Goal: Communication & Community: Answer question/provide support

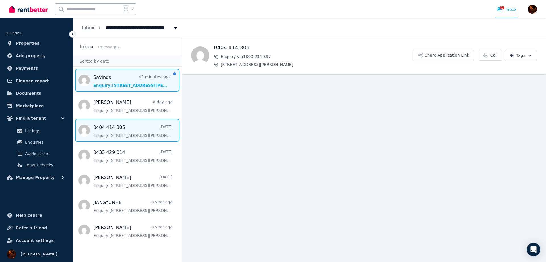
click at [132, 80] on span "Message list" at bounding box center [127, 80] width 109 height 23
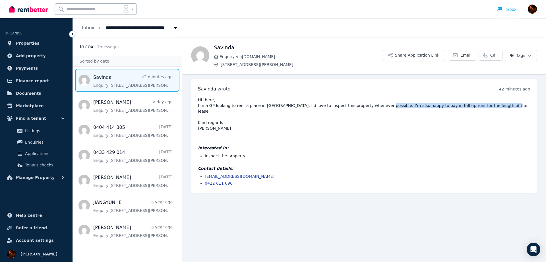
drag, startPoint x: 371, startPoint y: 105, endPoint x: 419, endPoint y: 116, distance: 49.4
click at [417, 112] on pre "Hi there, I’m a GP looking to rent a place in [GEOGRAPHIC_DATA]. I’d love to in…" at bounding box center [364, 114] width 332 height 34
click at [424, 124] on pre "Hi there, I’m a GP looking to rent a place in [GEOGRAPHIC_DATA]. I’d love to in…" at bounding box center [364, 114] width 332 height 34
click at [260, 122] on pre "Hi there, I’m a GP looking to rent a place in [GEOGRAPHIC_DATA]. I’d love to in…" at bounding box center [364, 114] width 332 height 34
drag, startPoint x: 245, startPoint y: 170, endPoint x: 204, endPoint y: 170, distance: 41.0
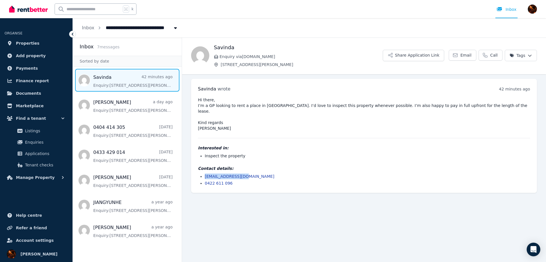
click at [204, 173] on ul "[EMAIL_ADDRESS][DOMAIN_NAME] 0422 611 096" at bounding box center [364, 179] width 332 height 13
copy link "[EMAIL_ADDRESS][DOMAIN_NAME]"
click at [208, 89] on span "Savinda" at bounding box center [207, 88] width 18 height 5
copy span "Savinda"
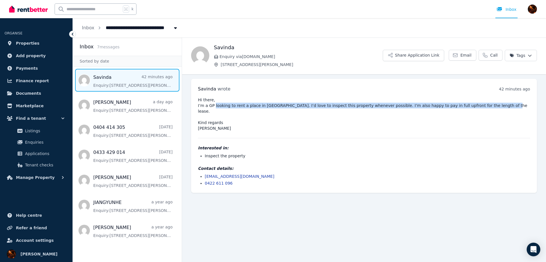
drag, startPoint x: 242, startPoint y: 106, endPoint x: 367, endPoint y: 113, distance: 125.3
click at [356, 111] on pre "Hi there, I’m a GP looking to rent a place in [GEOGRAPHIC_DATA]. I’d love to in…" at bounding box center [364, 114] width 332 height 34
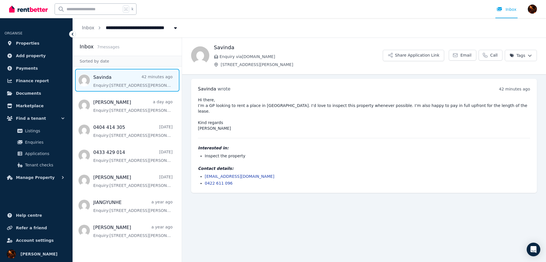
click at [391, 119] on pre "Hi there, I’m a GP looking to rent a place in [GEOGRAPHIC_DATA]. I’d love to in…" at bounding box center [364, 114] width 332 height 34
drag, startPoint x: 362, startPoint y: 105, endPoint x: 420, endPoint y: 114, distance: 58.4
click at [418, 113] on pre "Hi there, I’m a GP looking to rent a place in [GEOGRAPHIC_DATA]. I’d love to in…" at bounding box center [364, 114] width 332 height 34
drag, startPoint x: 421, startPoint y: 115, endPoint x: 415, endPoint y: 118, distance: 6.6
click at [420, 115] on pre "Hi there, I’m a GP looking to rent a place in [GEOGRAPHIC_DATA]. I’d love to in…" at bounding box center [364, 114] width 332 height 34
